Goal: Task Accomplishment & Management: Complete application form

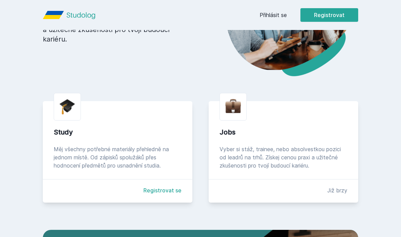
click at [162, 194] on link "Registrovat se" at bounding box center [163, 190] width 38 height 8
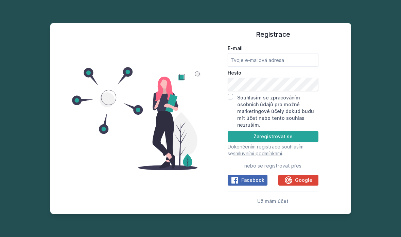
click at [279, 53] on input "E-mail" at bounding box center [273, 60] width 91 height 14
type input "[EMAIL_ADDRESS][DOMAIN_NAME]"
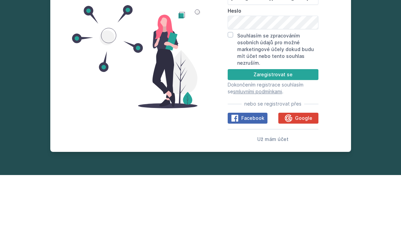
click at [237, 95] on label "Souhlasím se zpracováním osobních údajů pro možné marketingové účely dokud budu…" at bounding box center [275, 111] width 77 height 33
click at [233, 94] on input "Souhlasím se zpracováním osobních údajů pro možné marketingové účely dokud budu…" at bounding box center [230, 96] width 5 height 5
checkbox input "true"
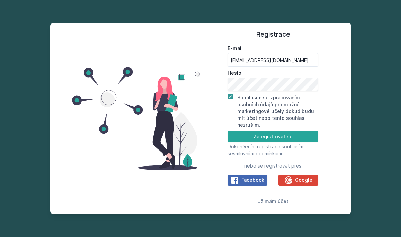
click at [270, 131] on button "Zaregistrovat se" at bounding box center [273, 136] width 91 height 11
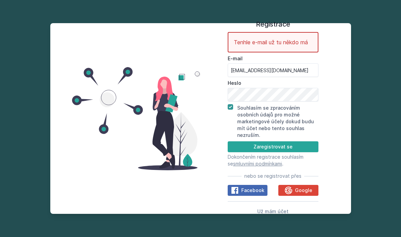
click at [299, 141] on button "Zaregistrovat se" at bounding box center [273, 146] width 91 height 11
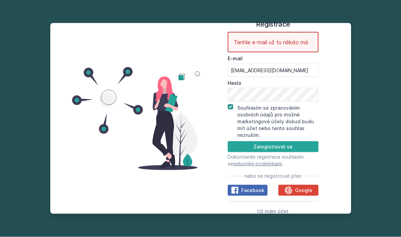
scroll to position [0, 0]
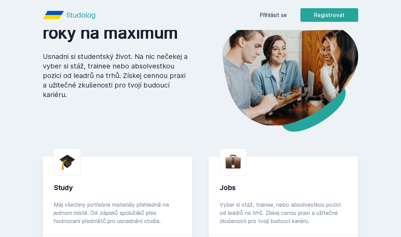
click at [281, 11] on link "Přihlásit se" at bounding box center [273, 15] width 27 height 8
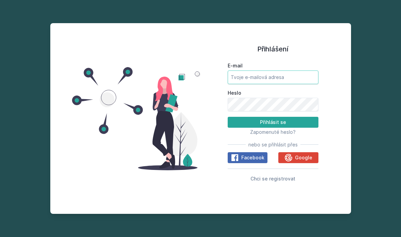
click at [273, 70] on input "E-mail" at bounding box center [273, 77] width 91 height 14
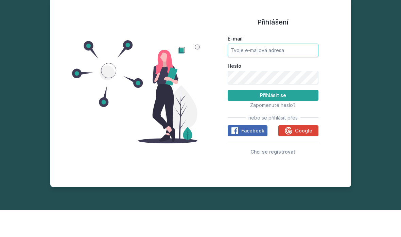
type input "[EMAIL_ADDRESS][DOMAIN_NAME]"
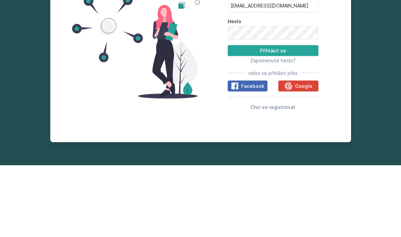
click at [291, 117] on button "Přihlásit se" at bounding box center [273, 122] width 91 height 11
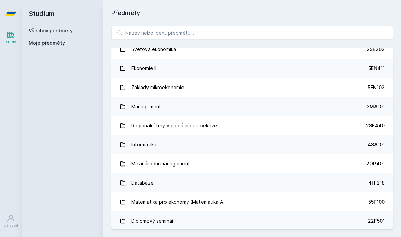
scroll to position [276, 0]
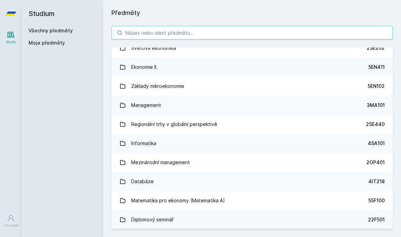
click at [202, 26] on input "search" at bounding box center [253, 33] width 282 height 14
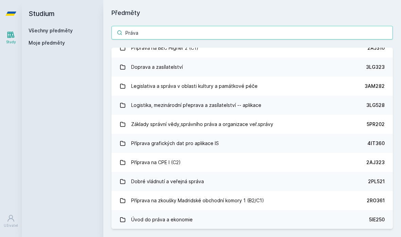
type input "Práva"
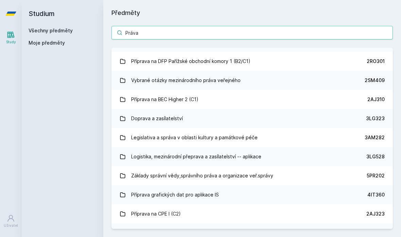
scroll to position [224, 0]
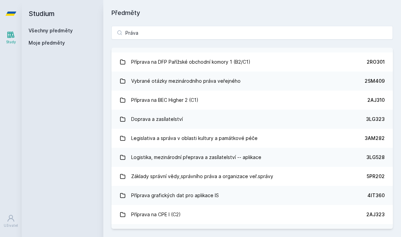
click at [82, 66] on div "Studium Všechny předměty Moje předměty" at bounding box center [63, 118] width 82 height 237
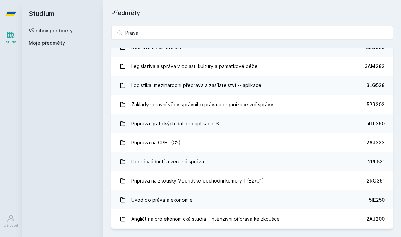
scroll to position [293, 0]
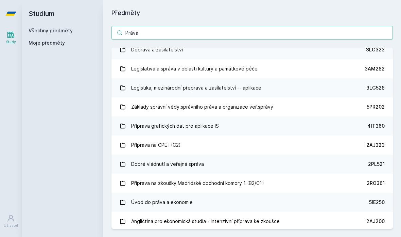
click at [188, 26] on input "Práva" at bounding box center [253, 33] width 282 height 14
